Goal: Transaction & Acquisition: Purchase product/service

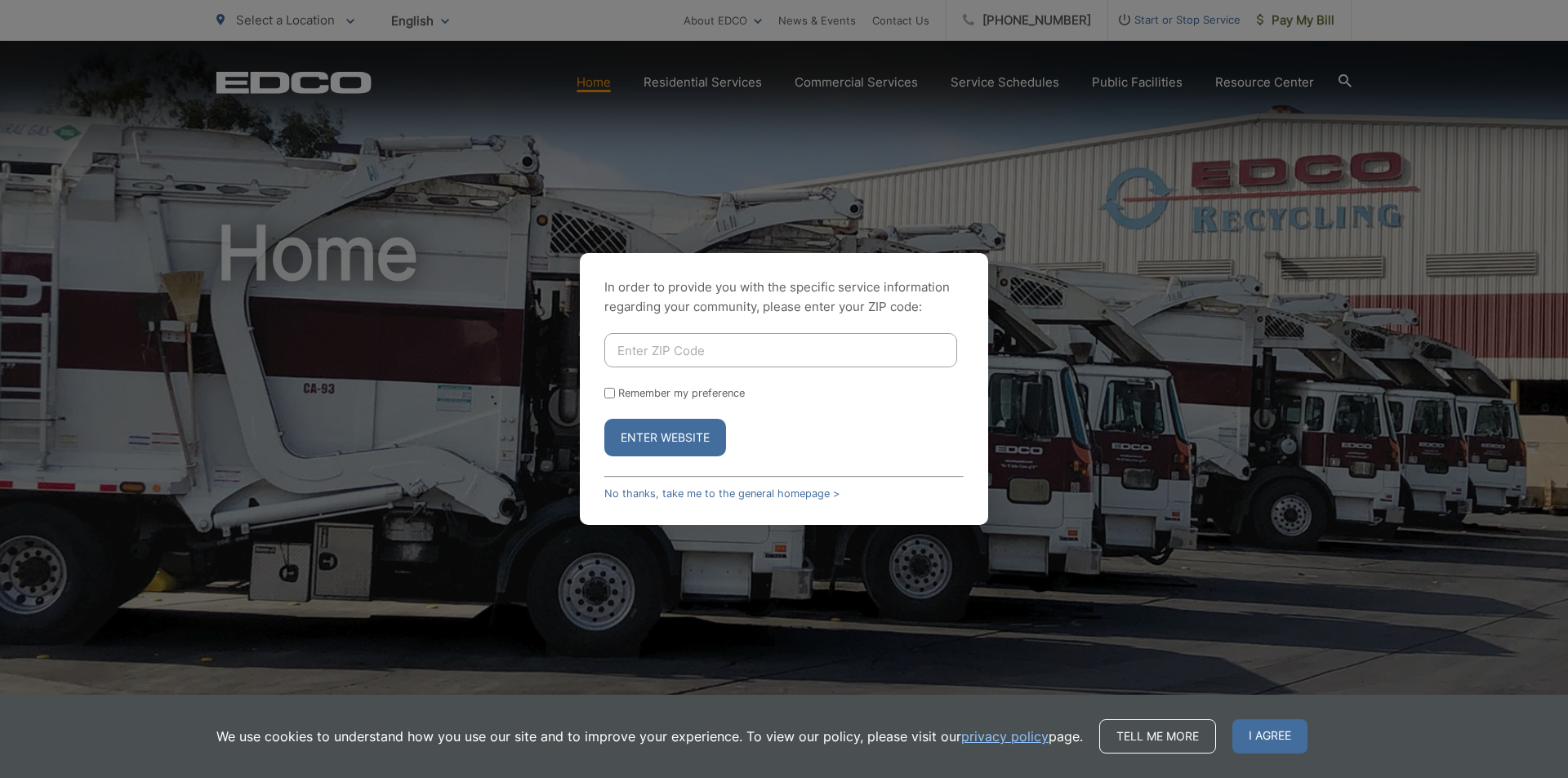
click at [673, 357] on input "Enter ZIP Code" at bounding box center [780, 351] width 353 height 34
type input "92020"
click at [627, 426] on button "Enter Website" at bounding box center [664, 437] width 121 height 37
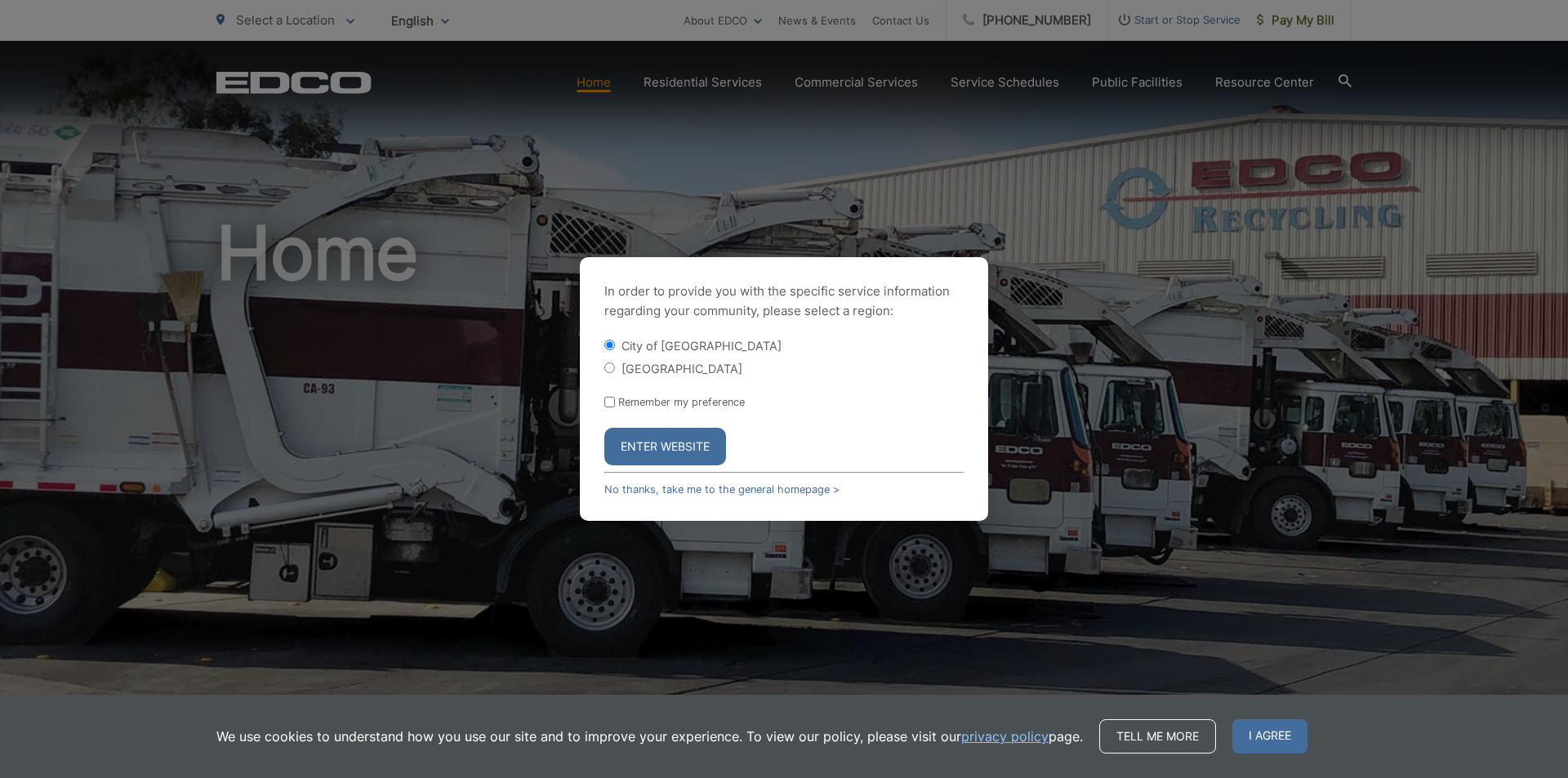
click at [649, 436] on button "Enter Website" at bounding box center [664, 446] width 121 height 37
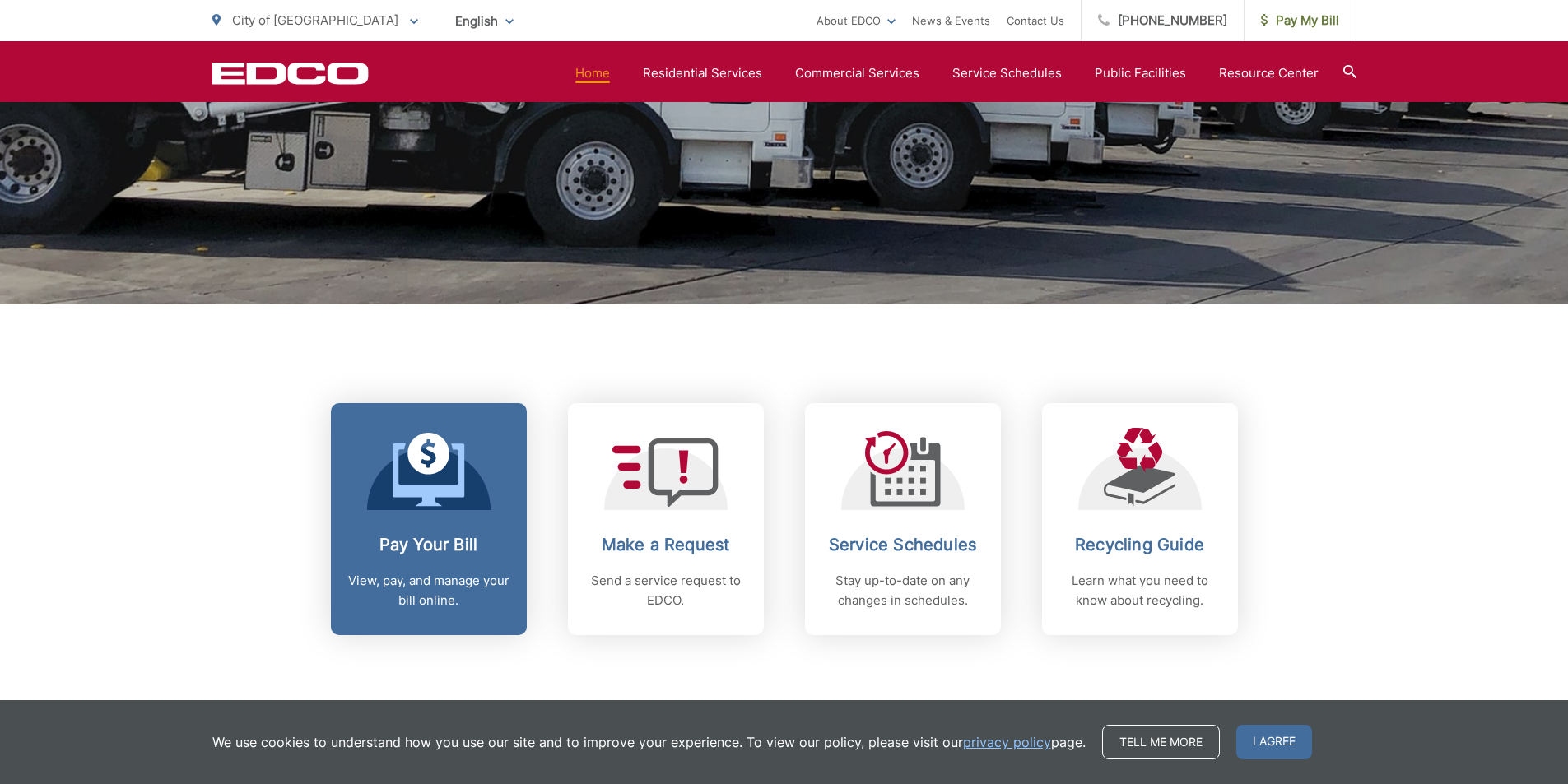
scroll to position [576, 0]
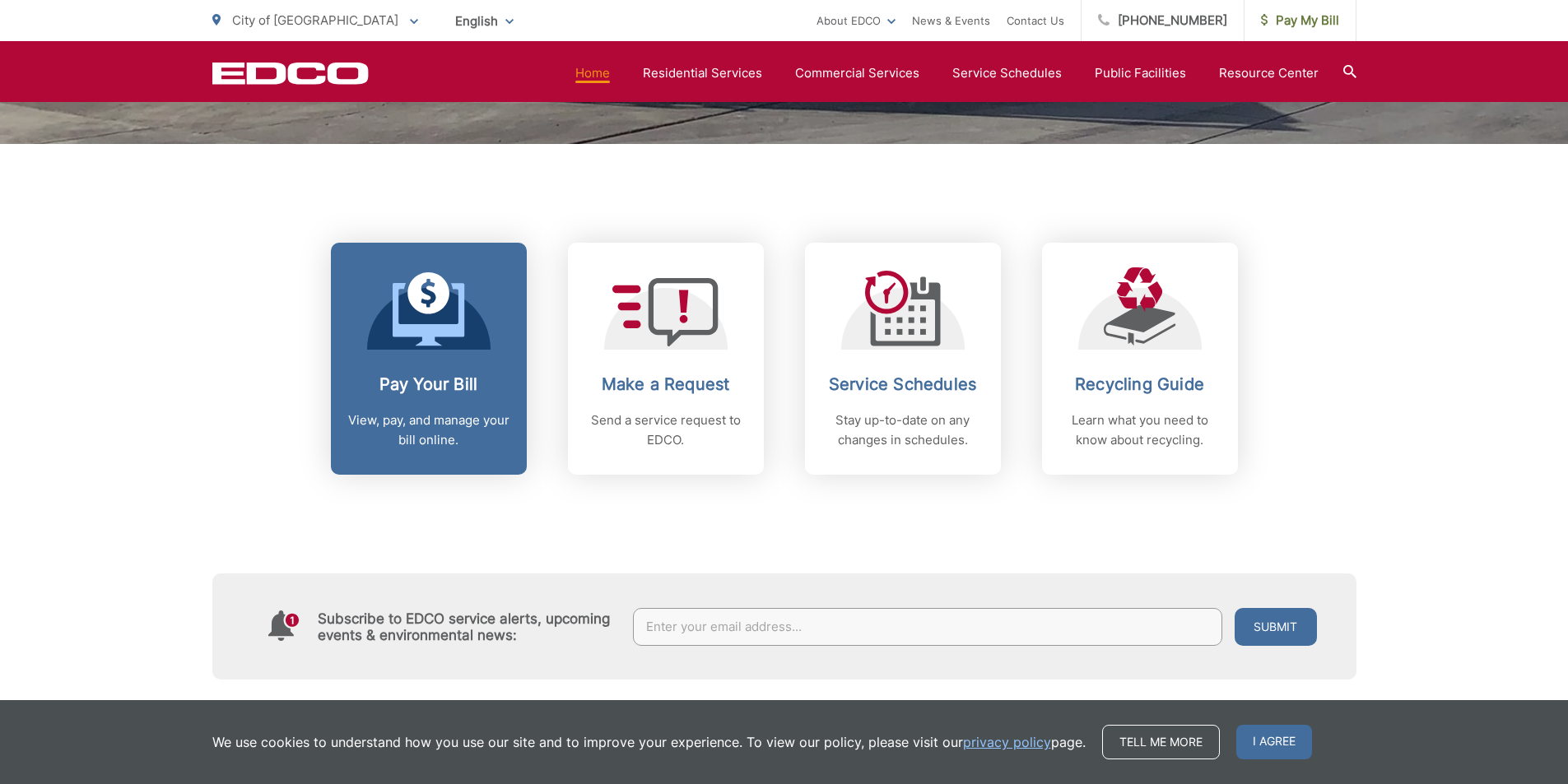
click at [463, 370] on link "Pay Your Bill View, pay, and manage your bill online." at bounding box center [428, 358] width 196 height 232
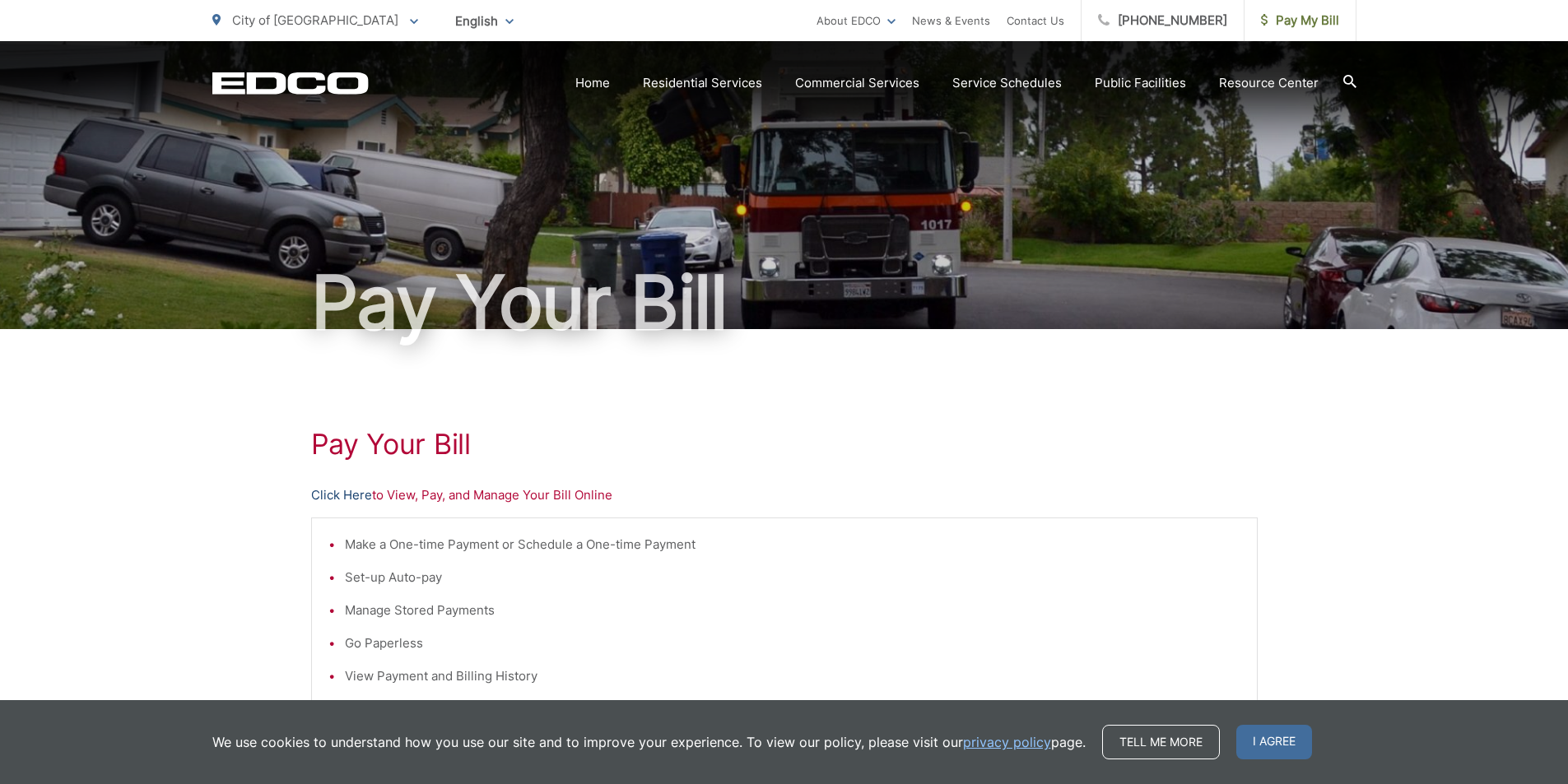
click at [350, 493] on link "Click Here" at bounding box center [341, 495] width 61 height 20
